Goal: Find specific page/section: Find specific page/section

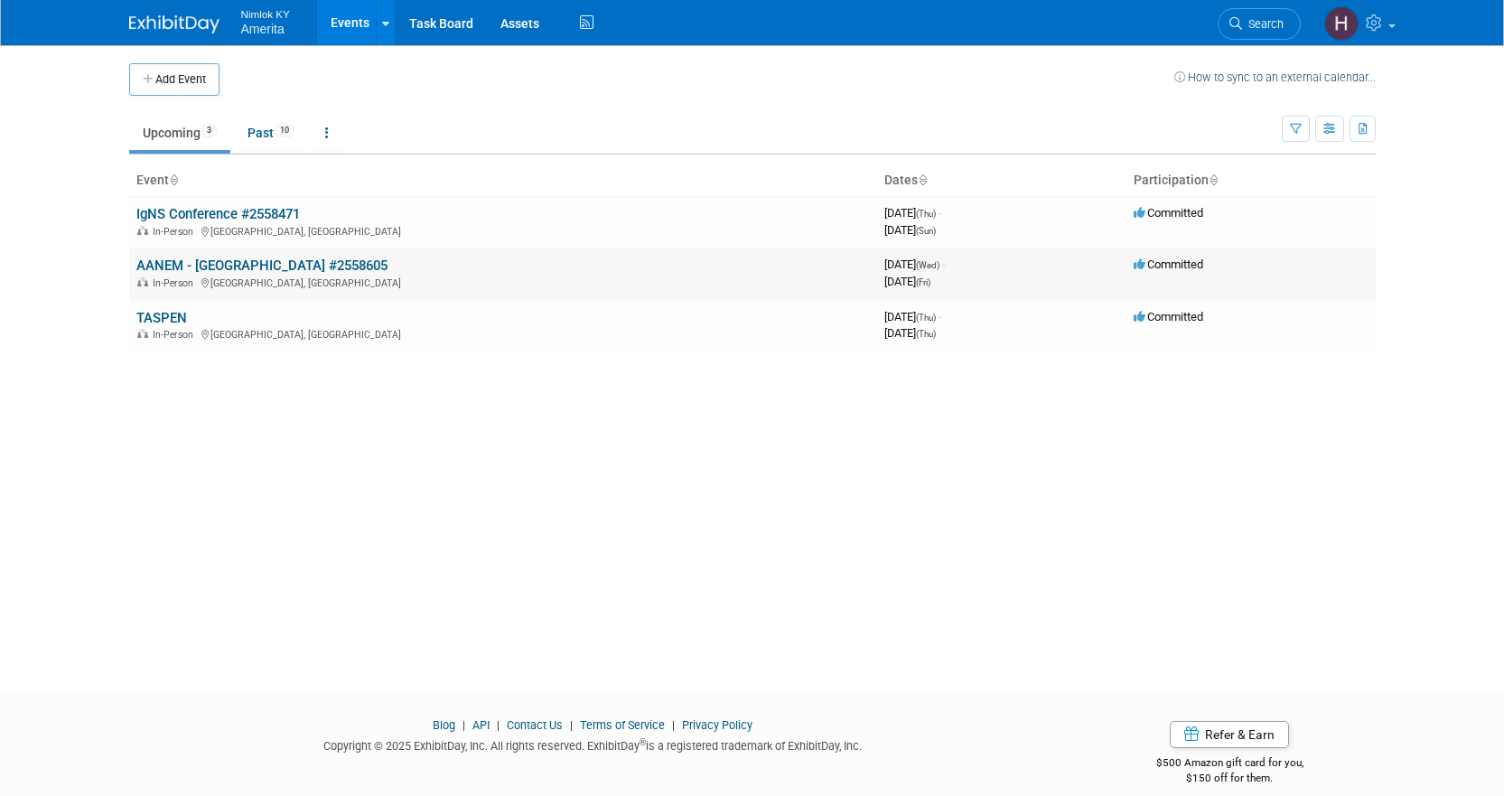
click at [230, 264] on link "AANEM - [GEOGRAPHIC_DATA] #2558605" at bounding box center [261, 265] width 251 height 16
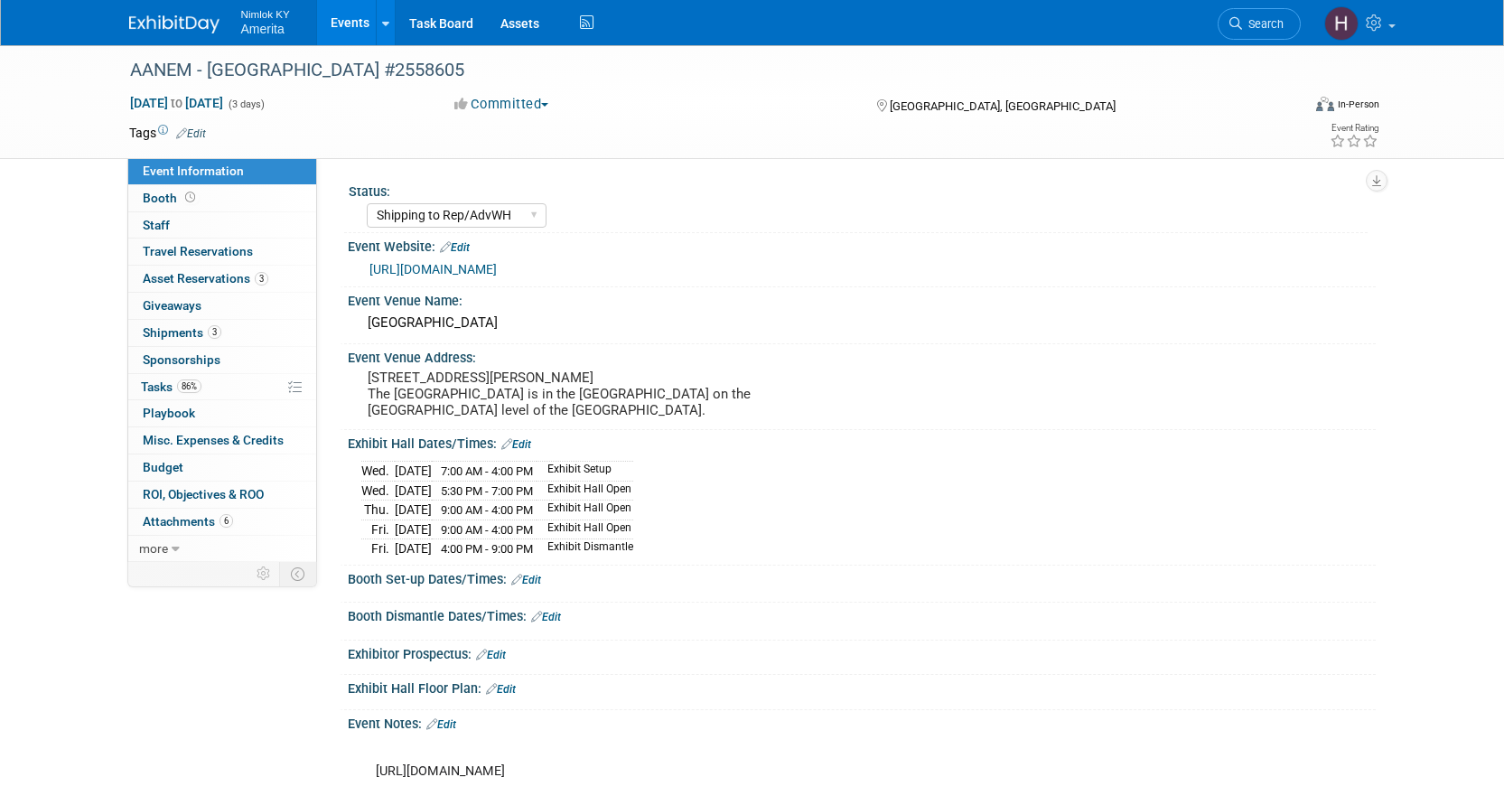
select select "Shipping to Rep/AdvWH"
click at [215, 392] on link "86% Tasks 86%" at bounding box center [222, 387] width 188 height 26
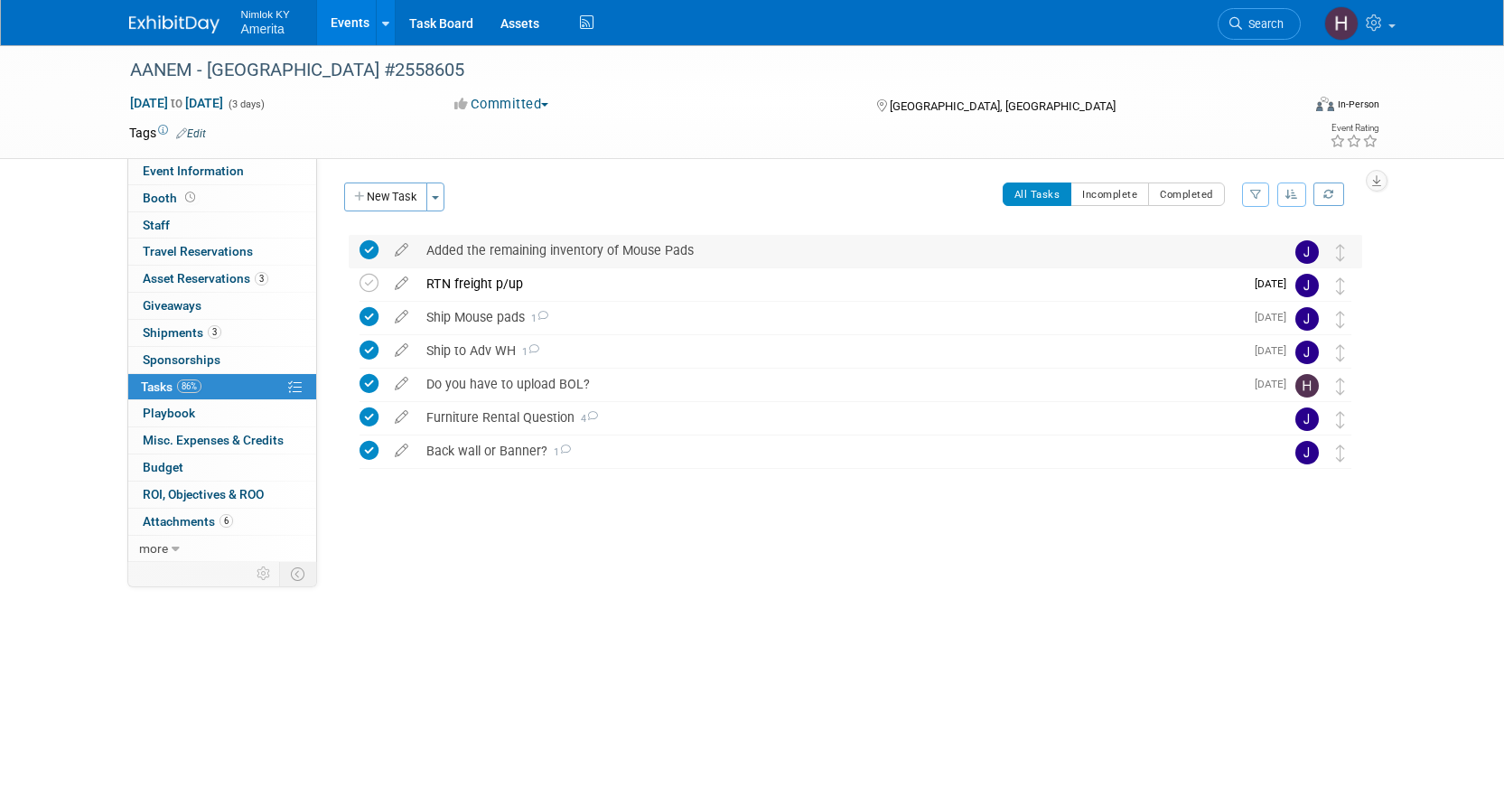
click at [677, 255] on div "Added the remaining inventory of Mouse Pads" at bounding box center [838, 250] width 842 height 31
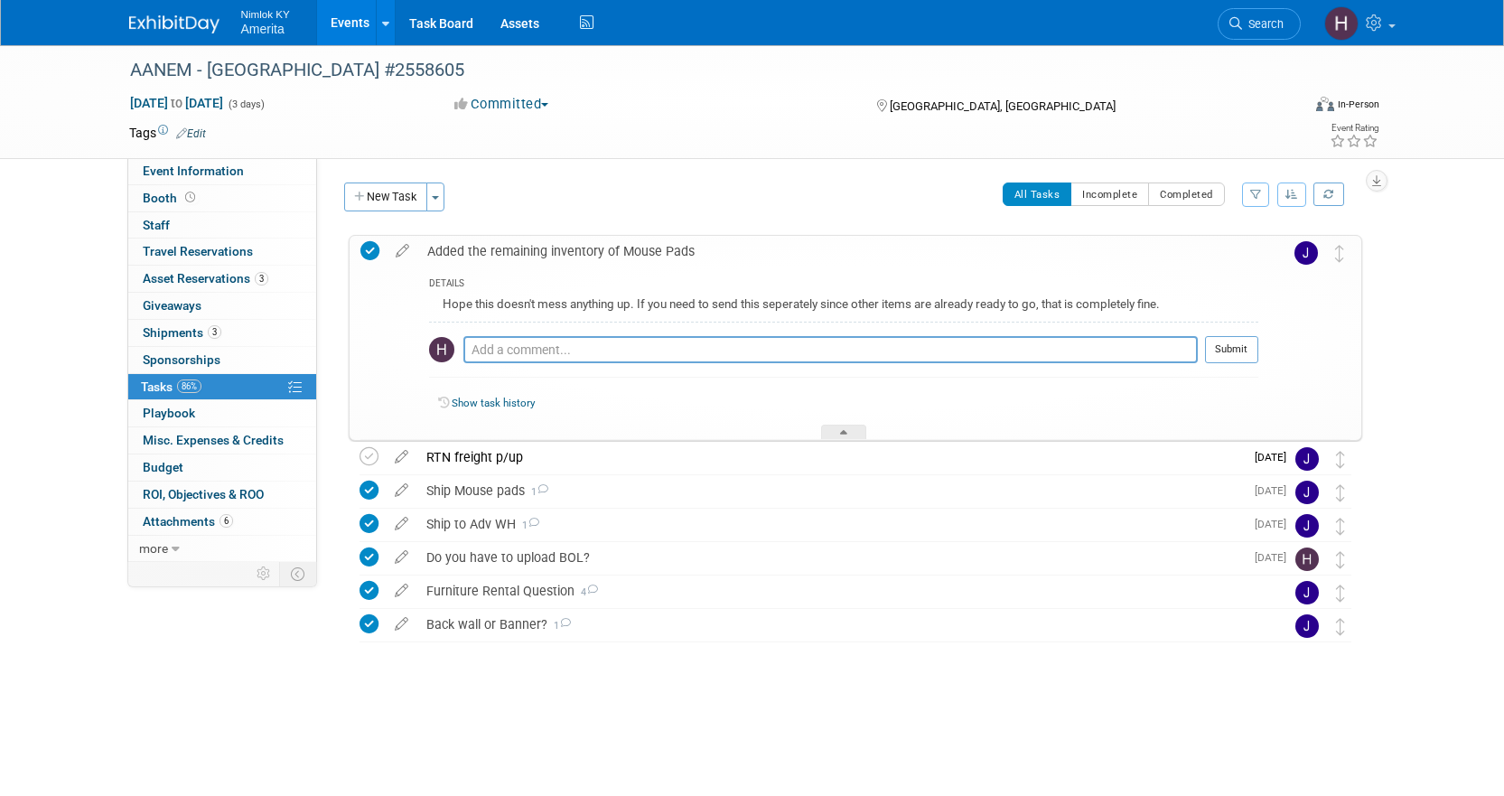
click at [1398, 256] on div "AANEM - San Francisco #2558605 Oct 29, 2025 to Oct 31, 2025 (3 days) Oct 29, 20…" at bounding box center [752, 398] width 1504 height 707
click at [322, 16] on link "Events" at bounding box center [350, 22] width 66 height 45
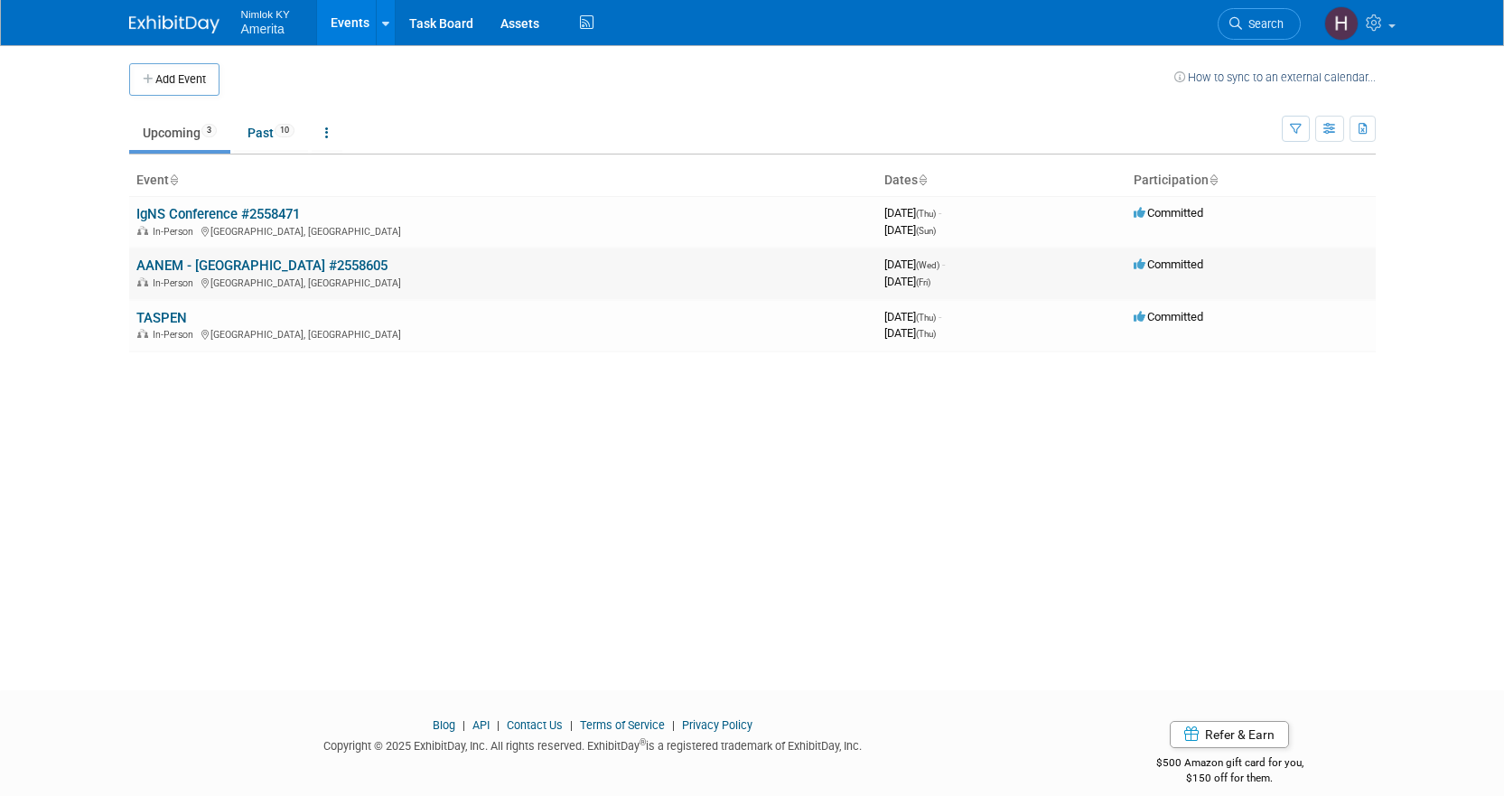
click at [165, 265] on link "AANEM - [GEOGRAPHIC_DATA] #2558605" at bounding box center [261, 265] width 251 height 16
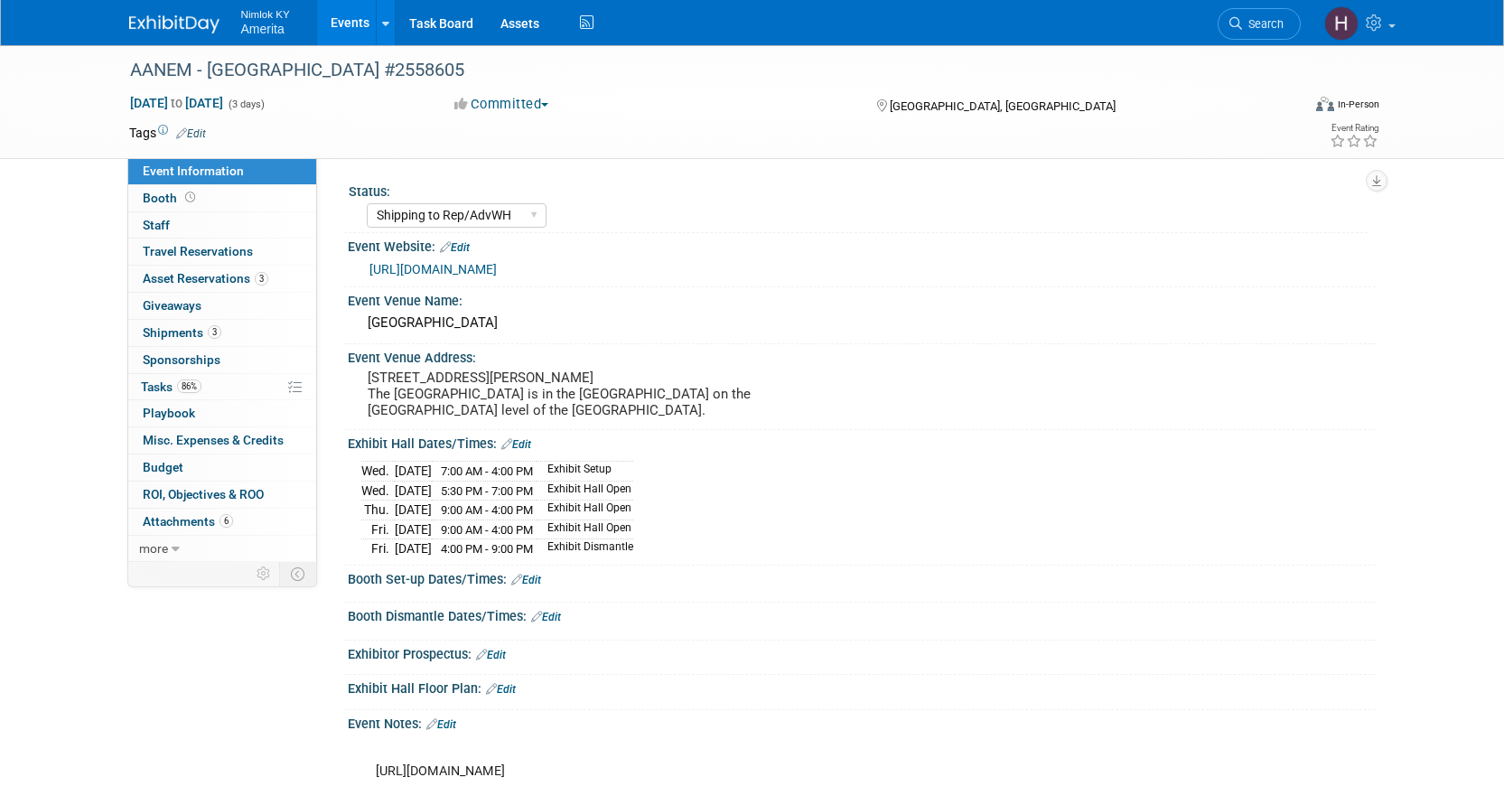
select select "Shipping to Rep/AdvWH"
click at [195, 324] on link "3 Shipments 3" at bounding box center [222, 333] width 188 height 26
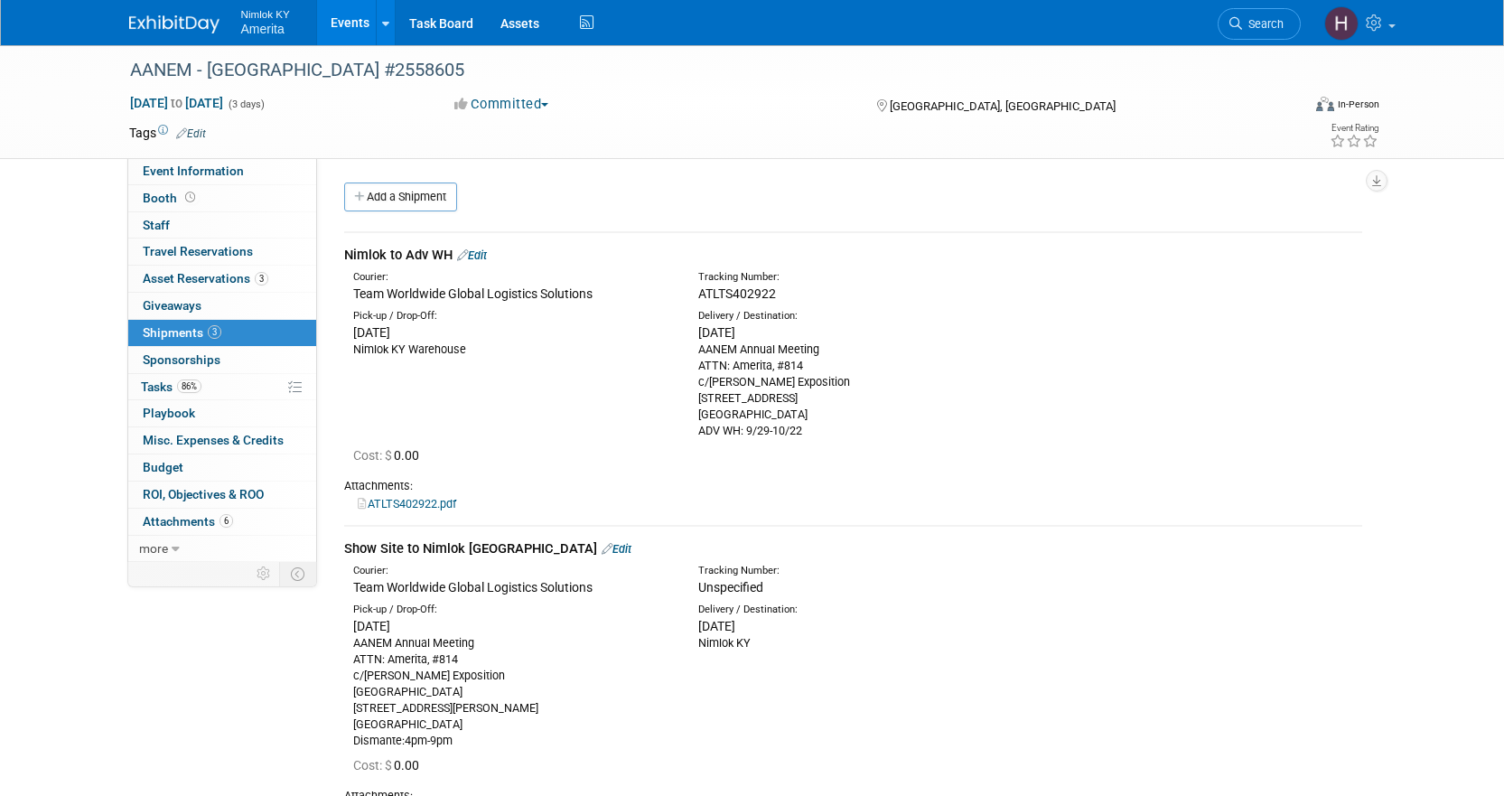
drag, startPoint x: 827, startPoint y: 417, endPoint x: 698, endPoint y: 350, distance: 145.4
click at [698, 350] on div "AANEM Annual Meeting ATTN: Amerita, #814 c/o Shepard Exposition 356 E Grand Ave…" at bounding box center [857, 390] width 318 height 98
copy div "AANEM Annual Meeting ATTN: Amerita, #814 c/o Shepard Exposition 356 E Grand Ave…"
click at [759, 424] on div "AANEM Annual Meeting ATTN: Amerita, #814 c/o Shepard Exposition 356 E Grand Ave…" at bounding box center [857, 390] width 318 height 98
drag, startPoint x: 742, startPoint y: 429, endPoint x: 699, endPoint y: 434, distance: 42.7
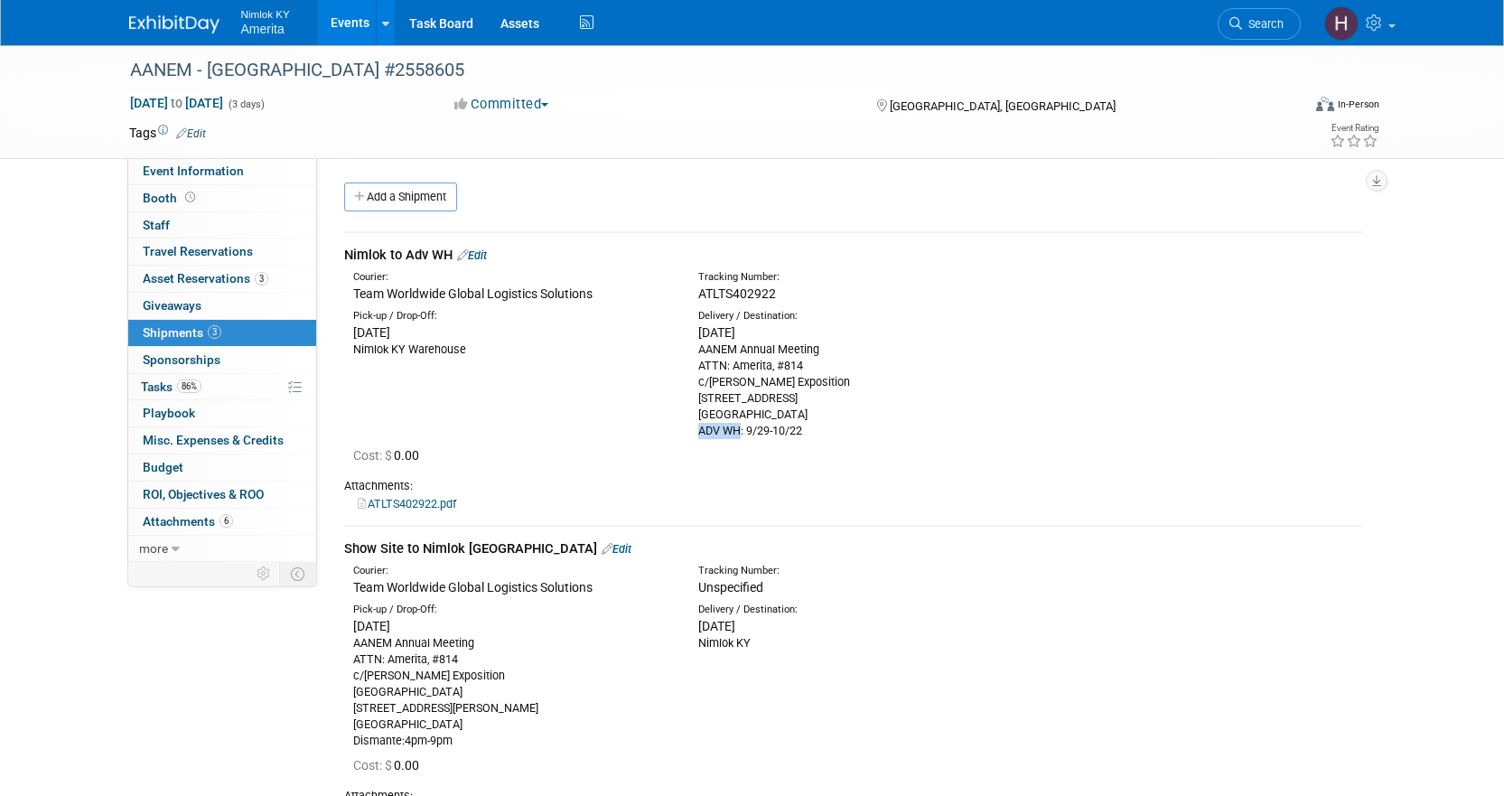
click at [699, 434] on div "AANEM Annual Meeting ATTN: Amerita, #814 c/o Shepard Exposition 356 E Grand Ave…" at bounding box center [857, 390] width 318 height 98
copy div "ADV WH"
